Goal: Information Seeking & Learning: Understand process/instructions

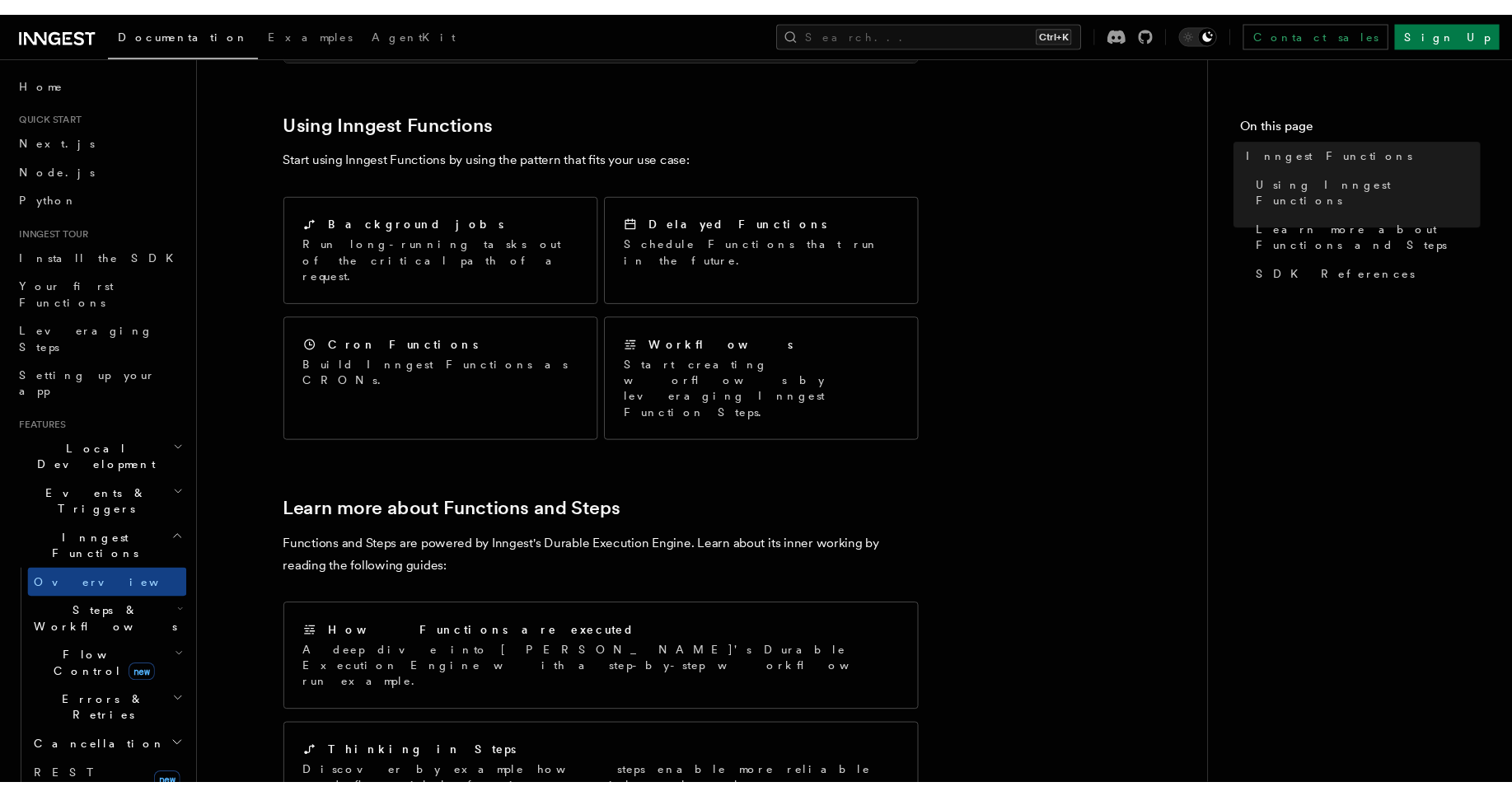
scroll to position [1087, 0]
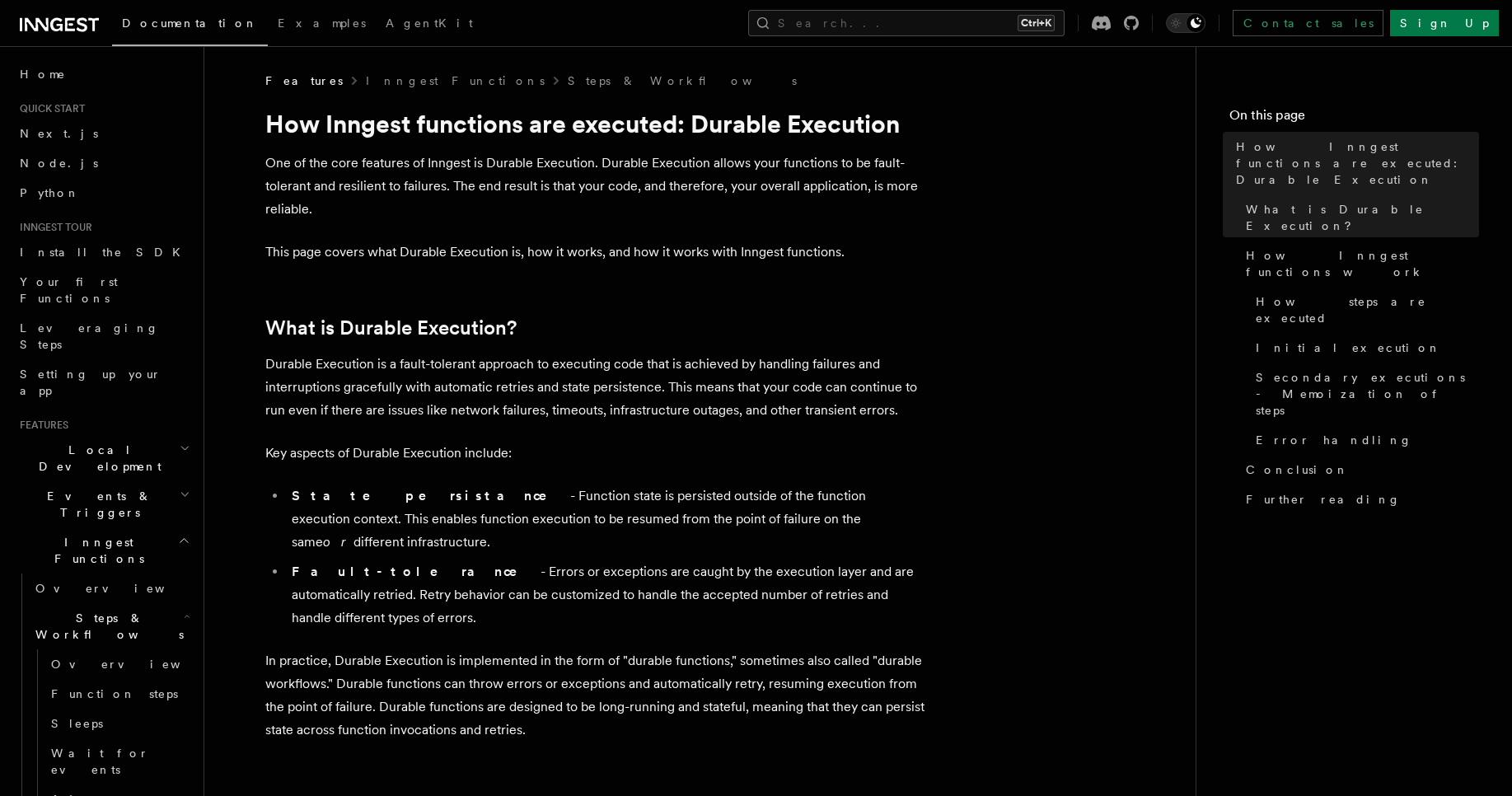
click at [283, 366] on p "Durable Execution is a fault-tolerant approach to executing code that is achiev…" at bounding box center [595, 387] width 659 height 69
click at [407, 365] on p "Durable Execution is a fault-tolerant approach to executing code that is achiev…" at bounding box center [595, 387] width 659 height 69
click at [335, 364] on p "Durable Execution is a fault-tolerant approach to executing code that is achiev…" at bounding box center [595, 387] width 659 height 69
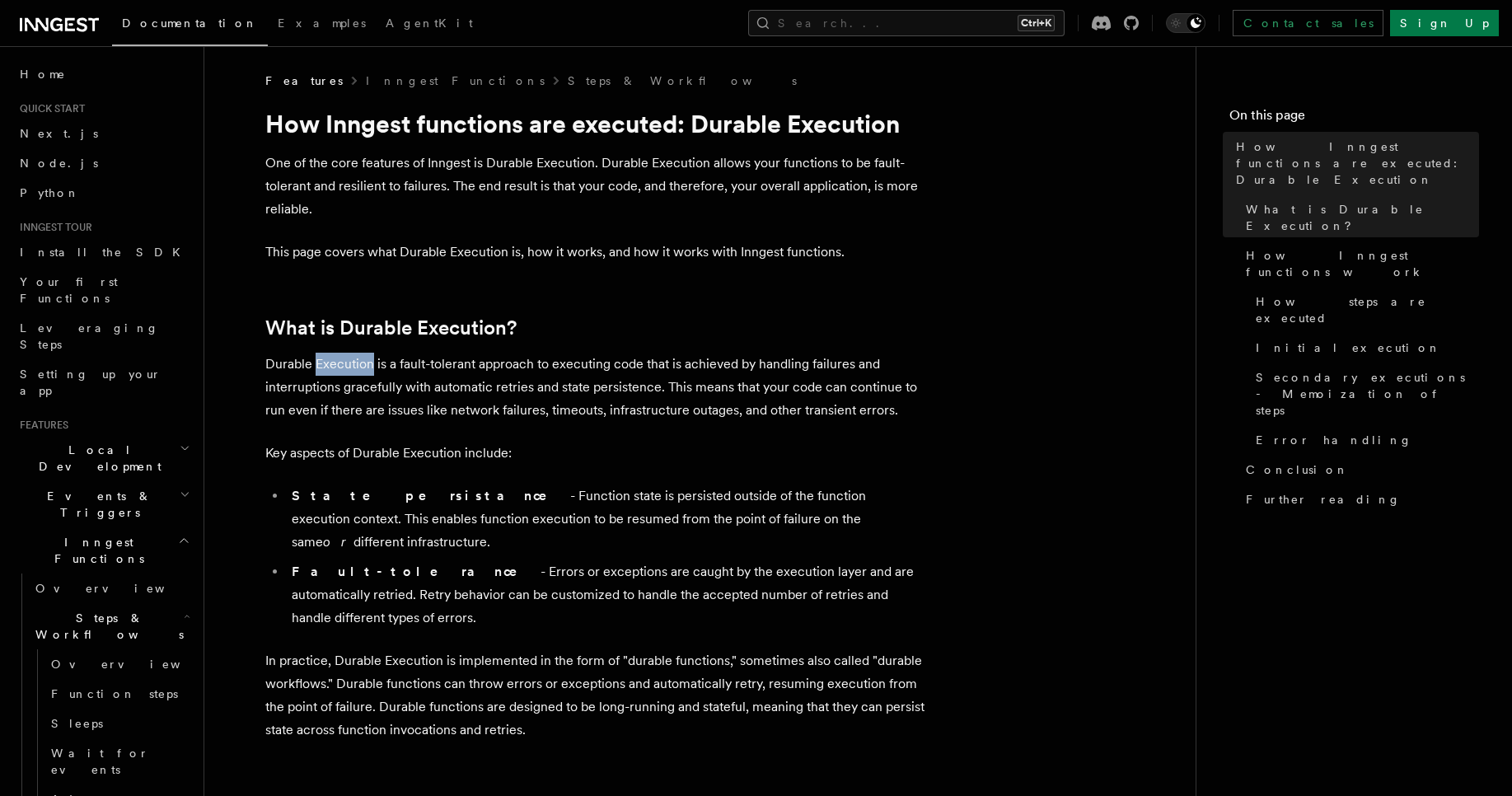
click at [335, 364] on p "Durable Execution is a fault-tolerant approach to executing code that is achiev…" at bounding box center [595, 387] width 659 height 69
click at [402, 357] on p "Durable Execution is a fault-tolerant approach to executing code that is achiev…" at bounding box center [595, 387] width 659 height 69
click at [487, 357] on p "Durable Execution is a fault-tolerant approach to executing code that is achiev…" at bounding box center [595, 387] width 659 height 69
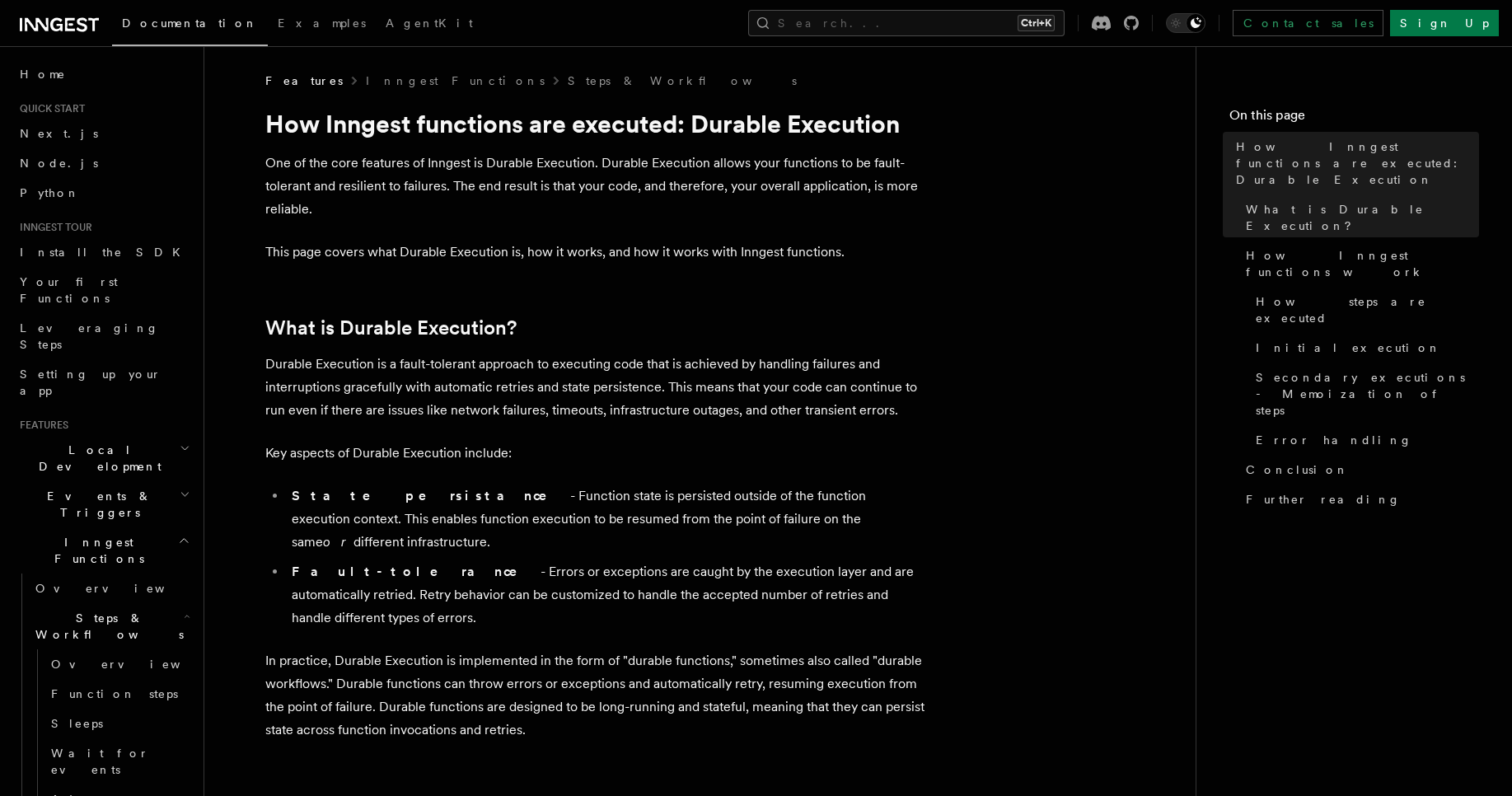
click at [620, 377] on p "Durable Execution is a fault-tolerant approach to executing code that is achiev…" at bounding box center [595, 387] width 659 height 69
drag, startPoint x: 620, startPoint y: 377, endPoint x: 710, endPoint y: 371, distance: 90.2
click at [625, 377] on p "Durable Execution is a fault-tolerant approach to executing code that is achiev…" at bounding box center [595, 387] width 659 height 69
click at [711, 371] on p "Durable Execution is a fault-tolerant approach to executing code that is achiev…" at bounding box center [595, 387] width 659 height 69
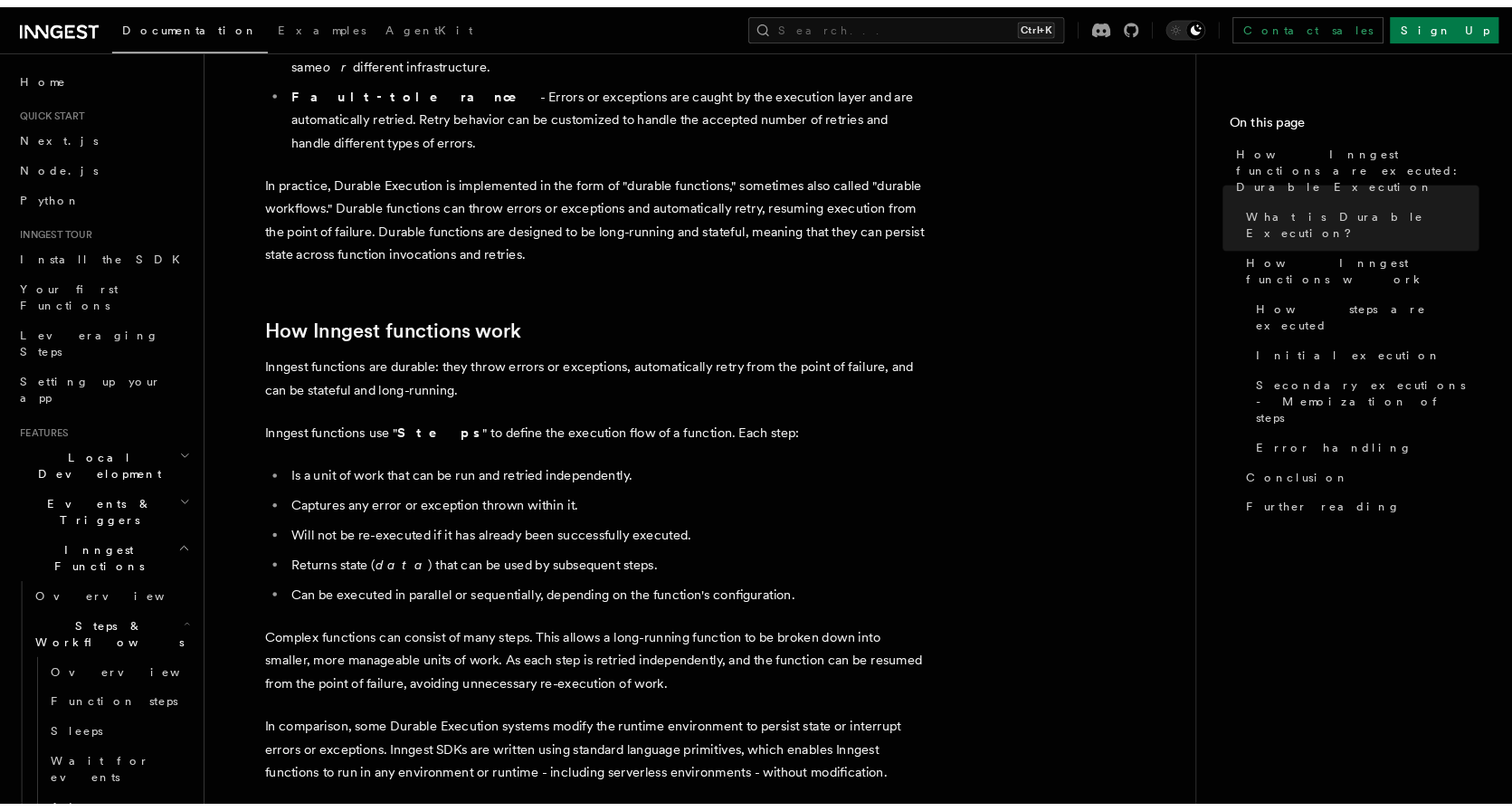
scroll to position [543, 0]
